Goal: Task Accomplishment & Management: Use online tool/utility

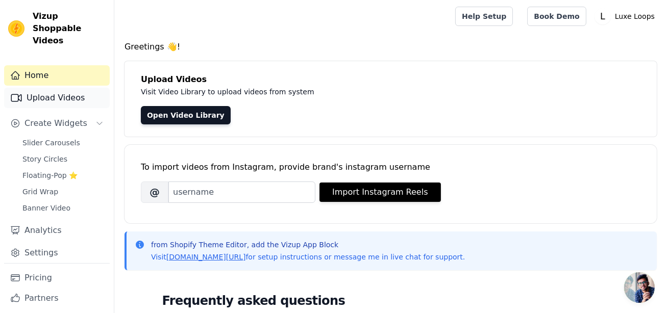
click at [46, 88] on link "Upload Videos" at bounding box center [57, 98] width 106 height 20
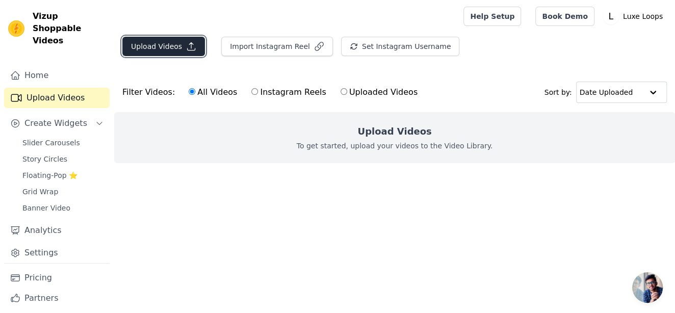
click at [191, 44] on icon "button" at bounding box center [191, 46] width 10 height 10
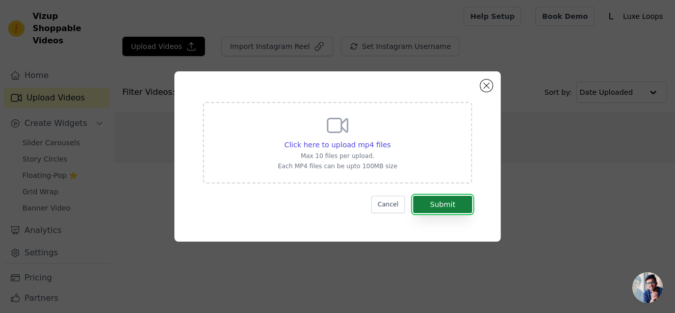
click at [437, 203] on button "Submit" at bounding box center [442, 204] width 59 height 17
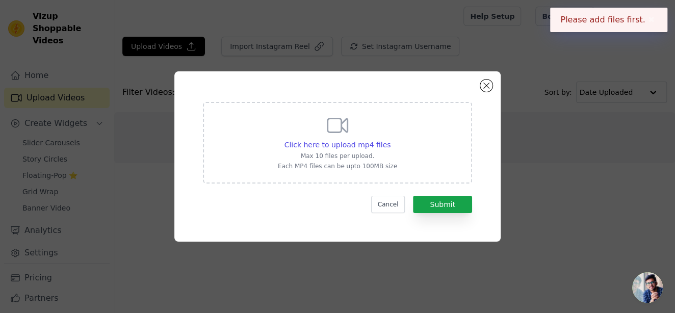
click at [289, 137] on div "Click here to upload mp4 files Max 10 files per upload. Each MP4 files can be u…" at bounding box center [337, 141] width 119 height 57
click at [390, 139] on input "Click here to upload mp4 files Max 10 files per upload. Each MP4 files can be u…" at bounding box center [390, 139] width 1 height 1
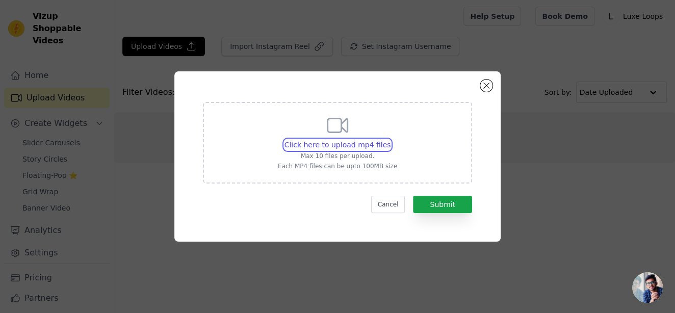
type input "C:\fakepath\Neutral Modern Fashion Collection Banner (1).mp4"
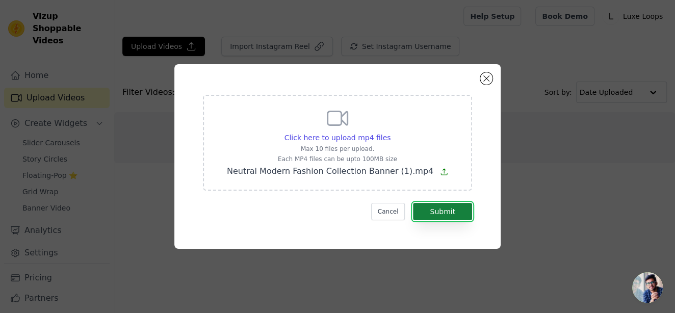
click at [464, 209] on button "Submit" at bounding box center [442, 211] width 59 height 17
